Goal: Check status: Check status

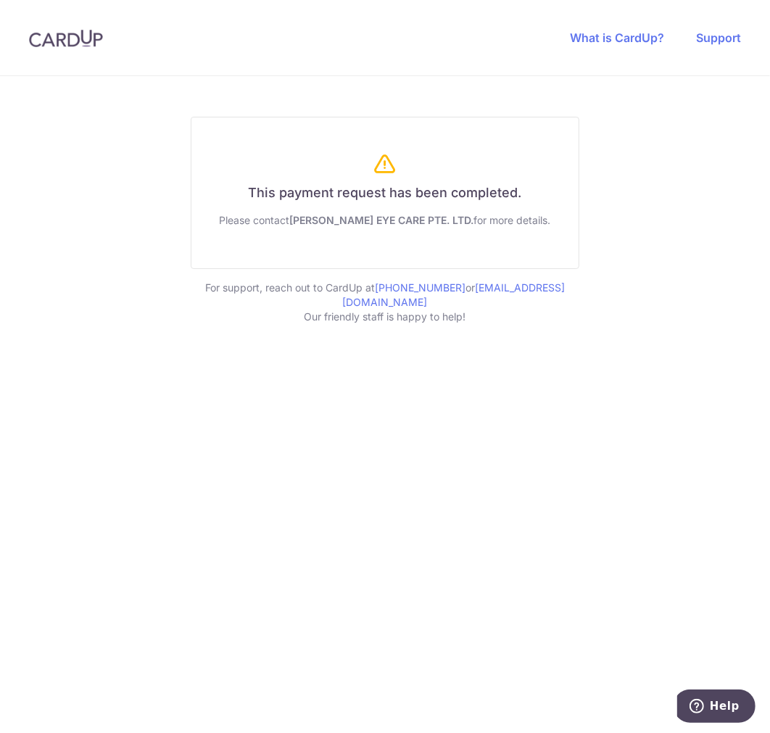
drag, startPoint x: 258, startPoint y: 196, endPoint x: 461, endPoint y: 186, distance: 203.2
click at [461, 186] on h6 "This payment request has been completed." at bounding box center [385, 193] width 352 height 17
